Goal: Subscribe to service/newsletter

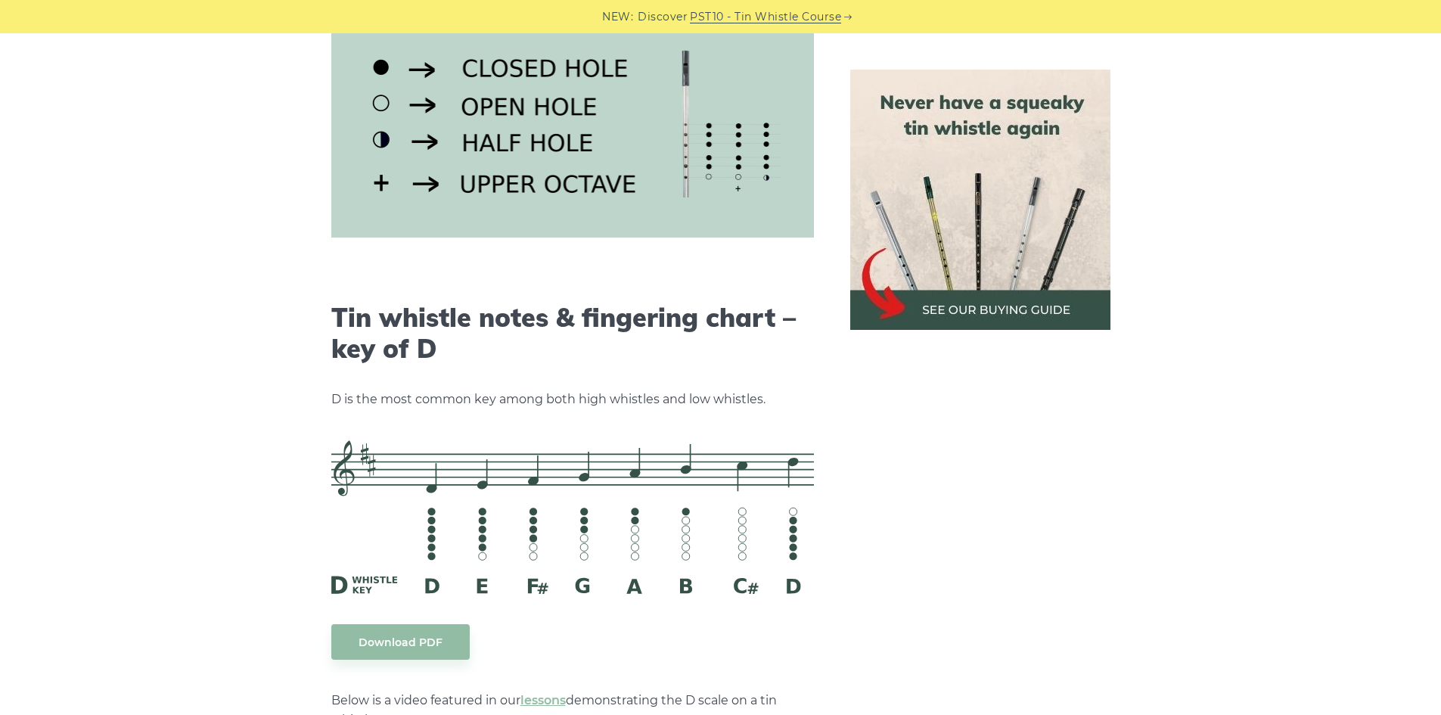
scroll to position [2238, 0]
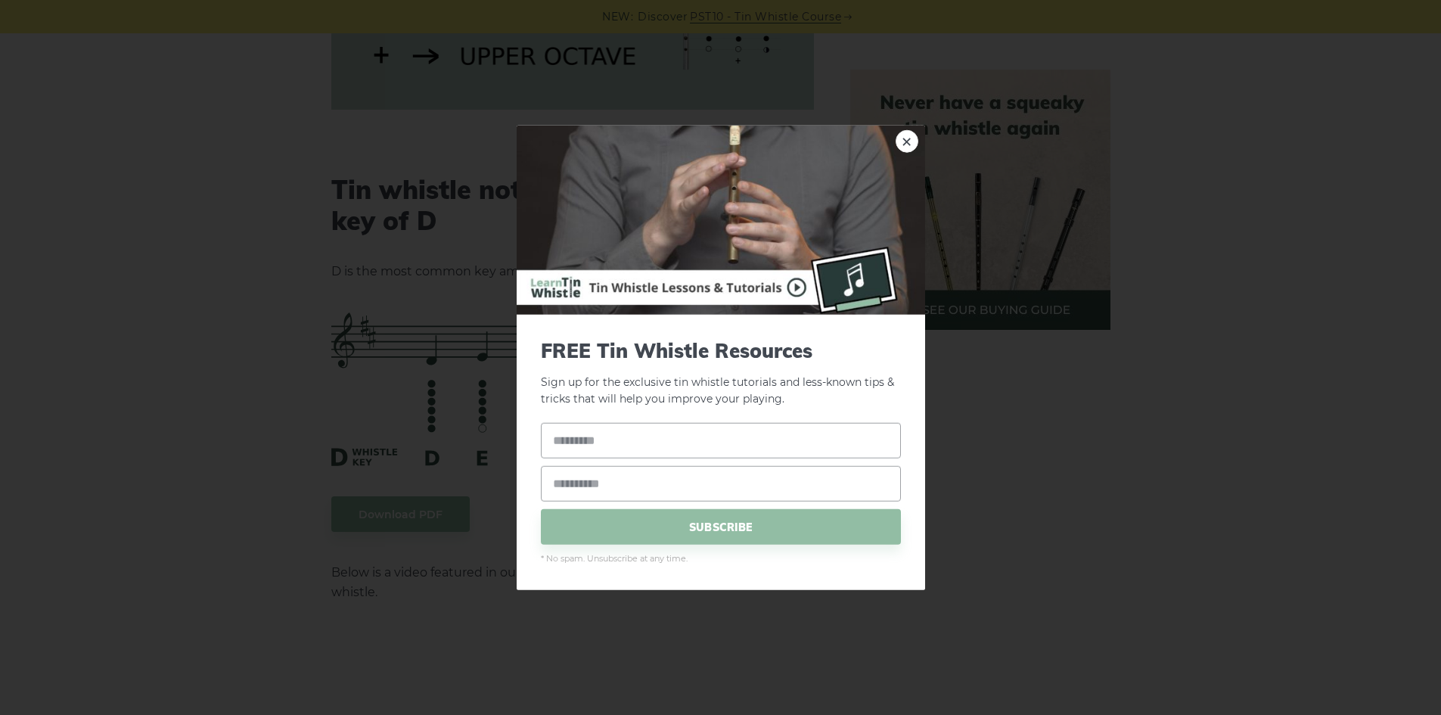
click at [971, 342] on div "× FREE Tin Whistle Resources Sign up for the exclusive tin whistle tutorials an…" at bounding box center [720, 357] width 1441 height 715
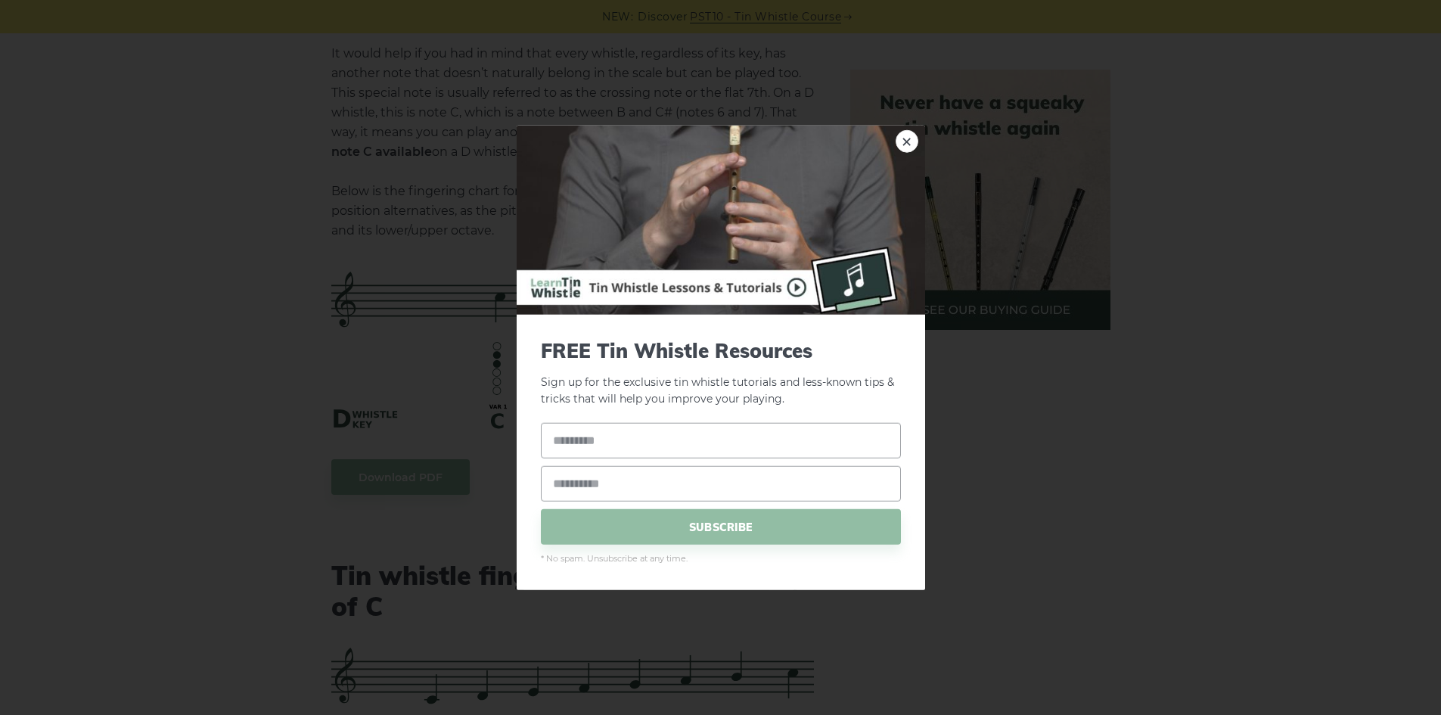
scroll to position [3379, 0]
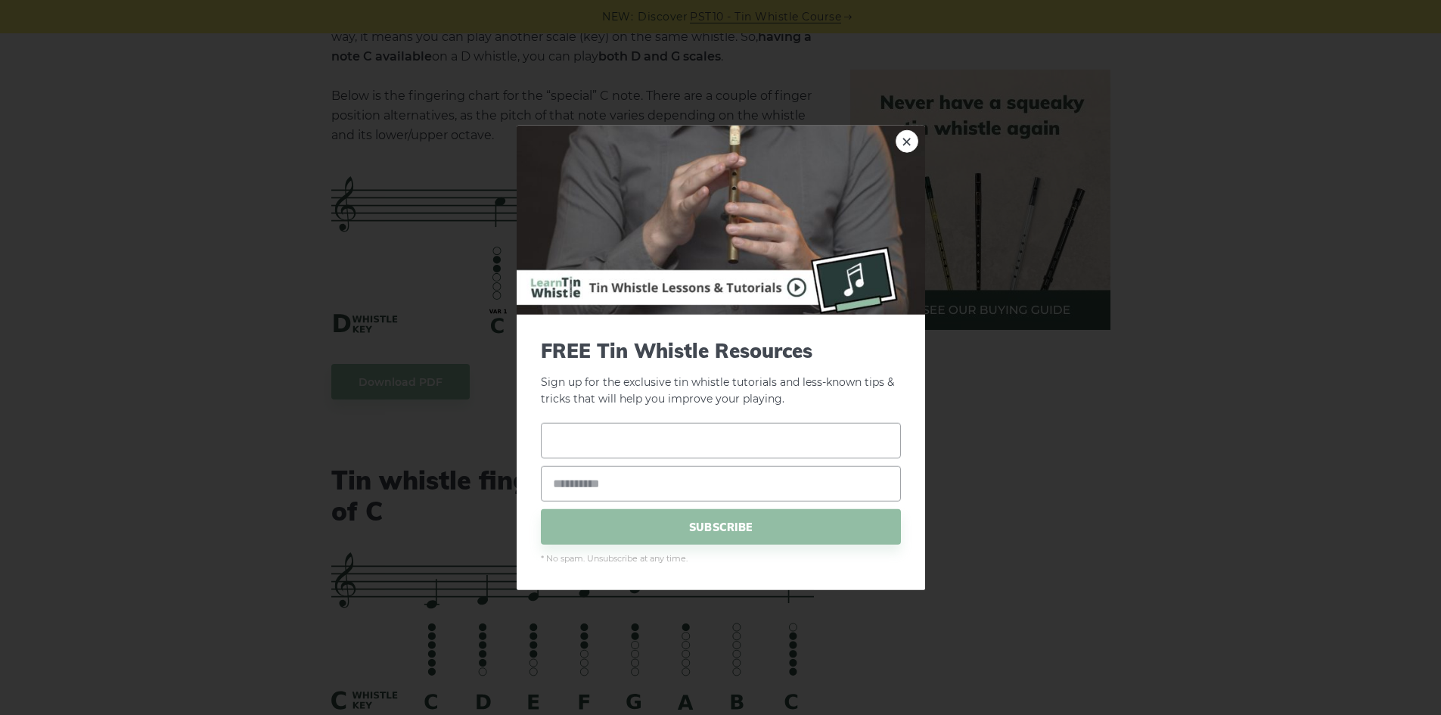
click at [573, 445] on input "text" at bounding box center [721, 441] width 360 height 36
type input "**********"
click at [575, 486] on input "email" at bounding box center [721, 484] width 360 height 36
type input "**********"
click at [709, 527] on span "SUBSCRIBE" at bounding box center [721, 527] width 360 height 36
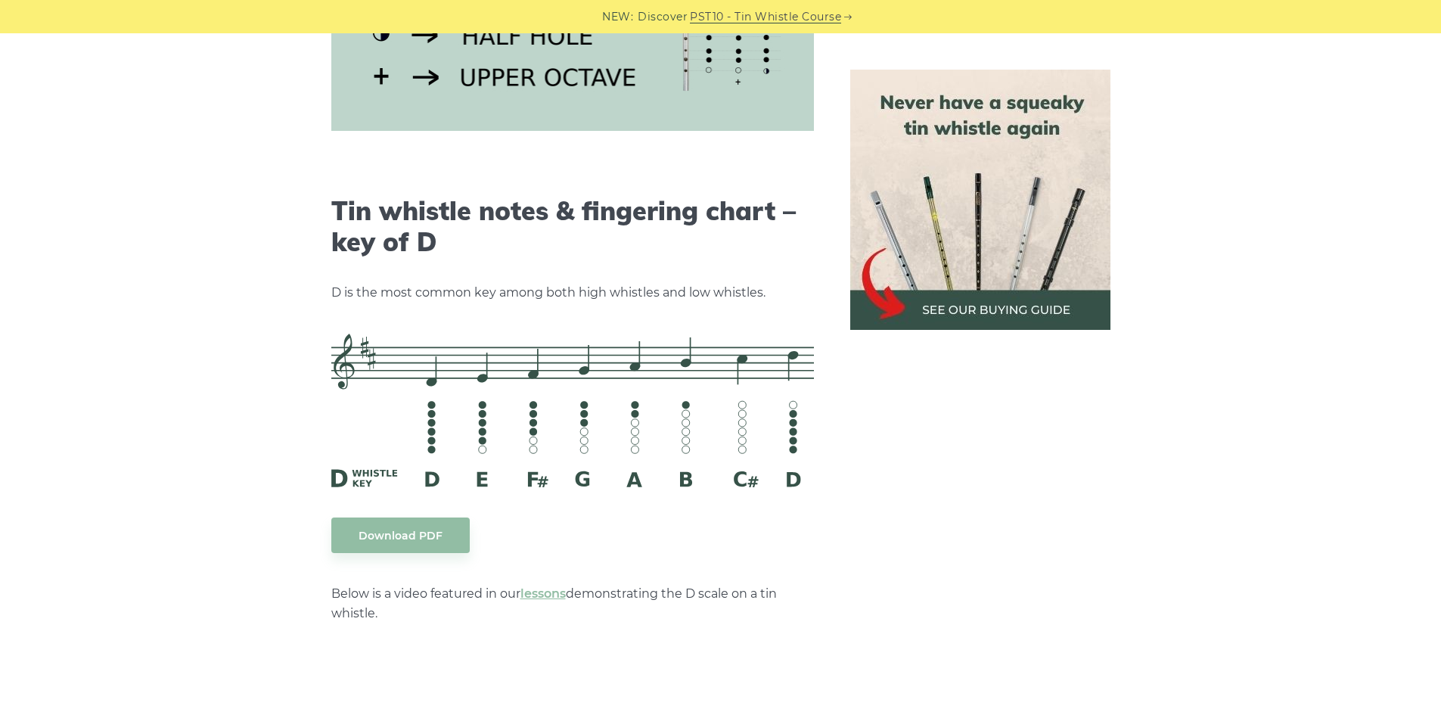
scroll to position [2068, 0]
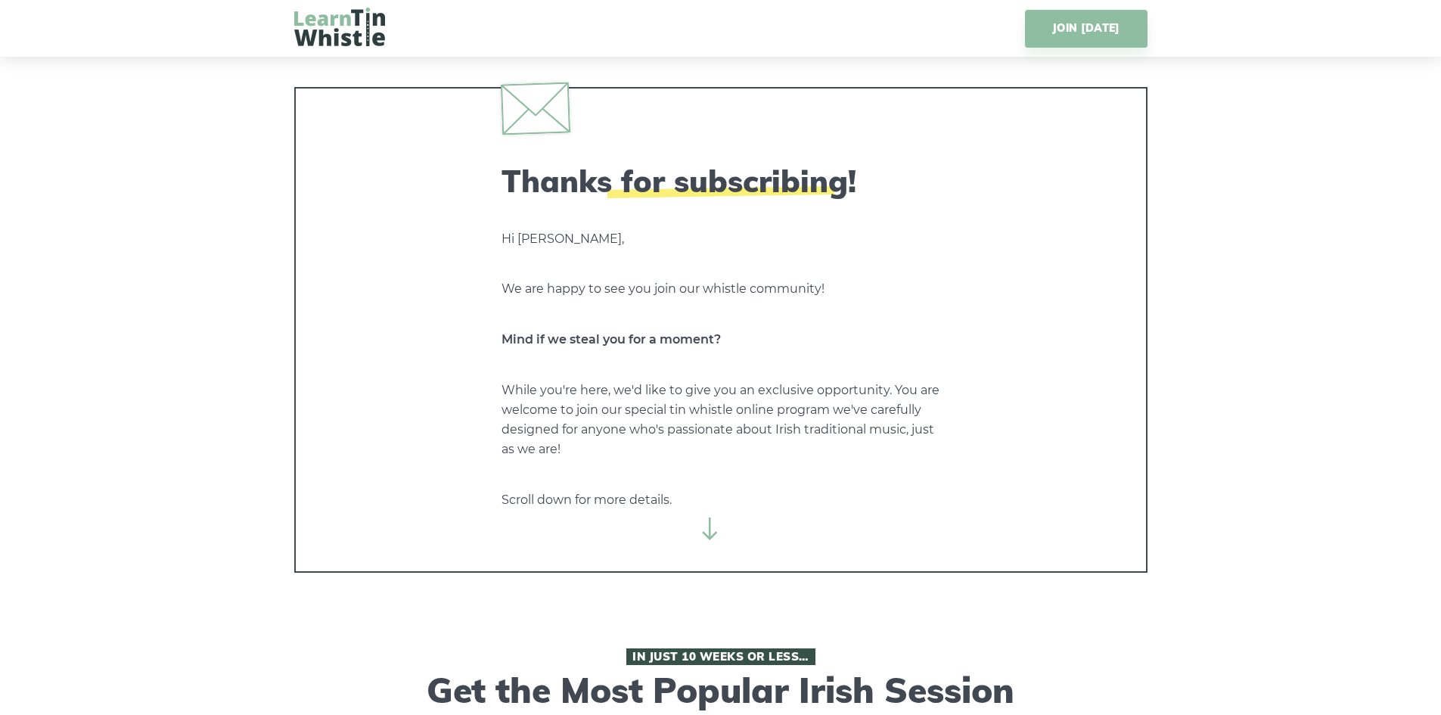
click at [709, 538] on icon at bounding box center [710, 528] width 23 height 23
click at [711, 533] on icon at bounding box center [710, 528] width 23 height 23
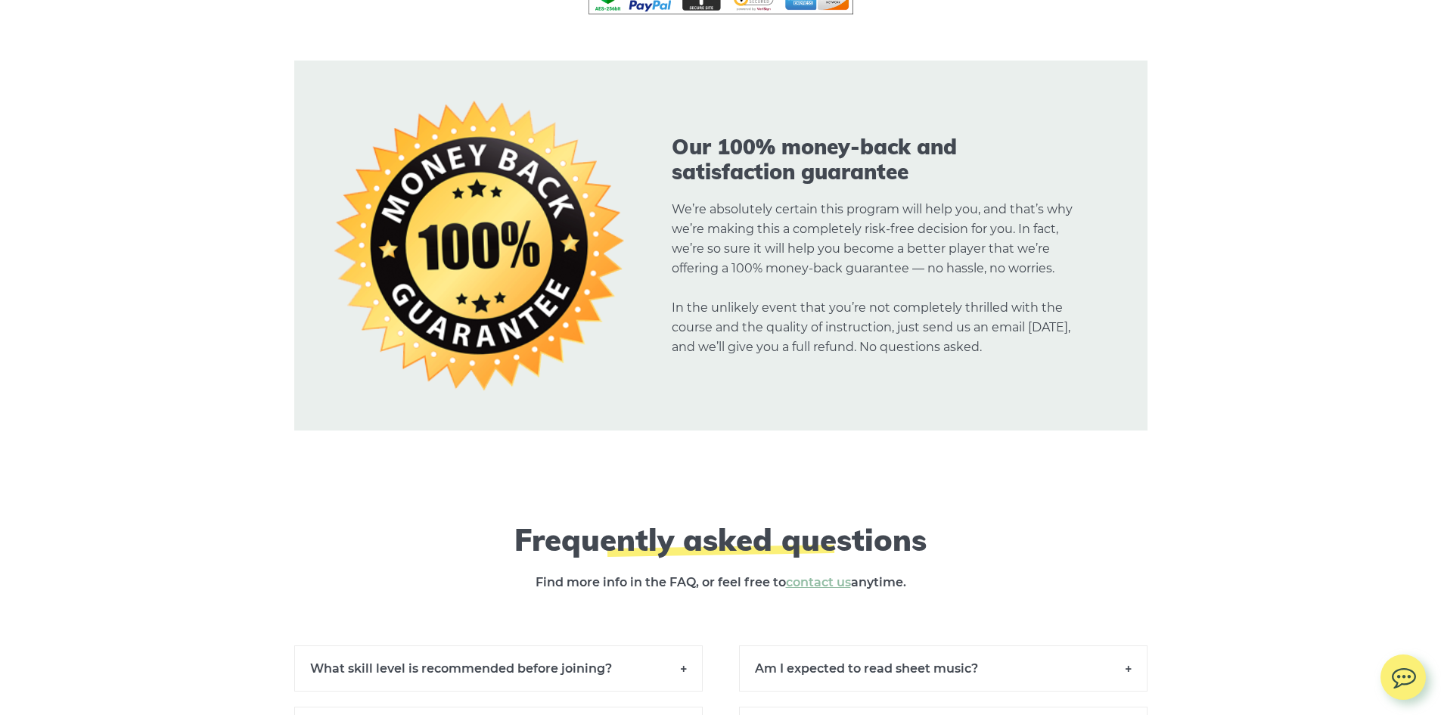
scroll to position [11262, 0]
